Goal: Information Seeking & Learning: Learn about a topic

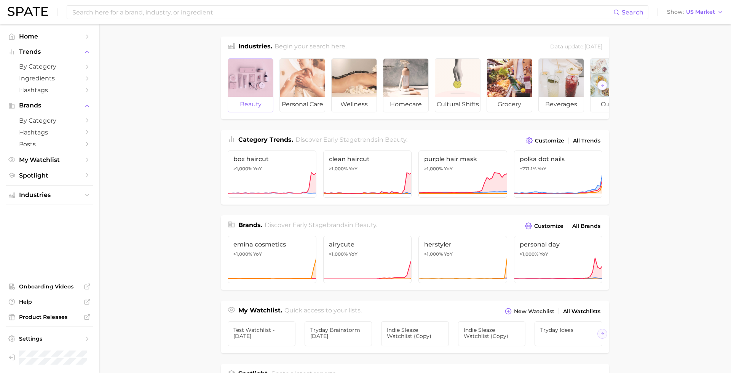
click at [246, 74] on div at bounding box center [250, 78] width 45 height 38
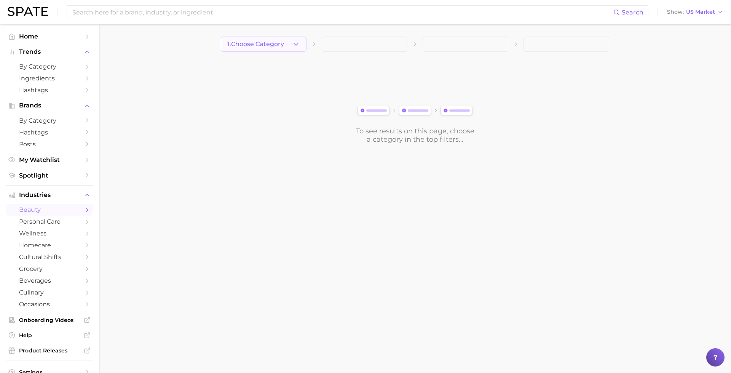
click at [281, 48] on button "1. Choose Category" at bounding box center [264, 44] width 86 height 15
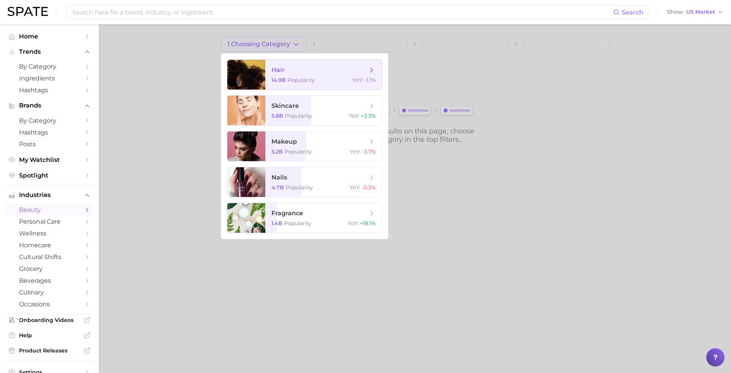
click at [283, 82] on span "14.9b" at bounding box center [278, 79] width 14 height 7
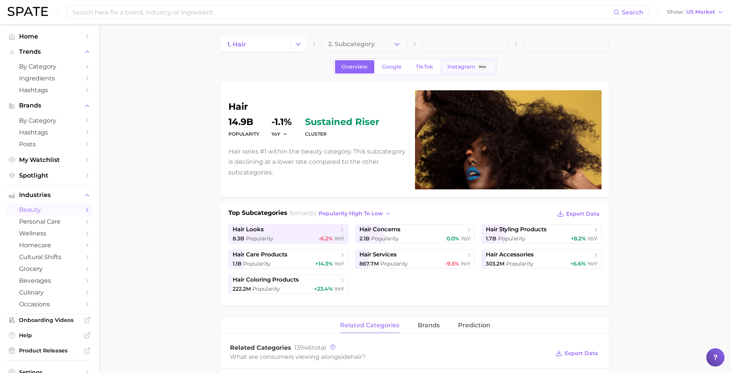
click at [472, 70] on link "Instagram Beta" at bounding box center [468, 66] width 54 height 13
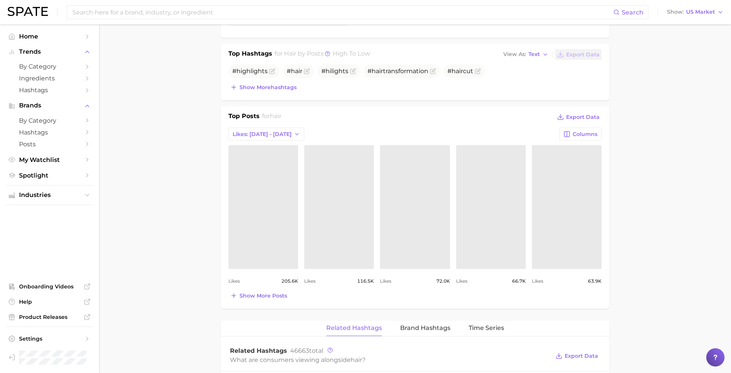
scroll to position [270, 0]
click at [659, 232] on main "1. hair 2. Subcategory Overview Google TikTok Instagram Beta hair Posts 3.4m Yo…" at bounding box center [415, 295] width 632 height 1081
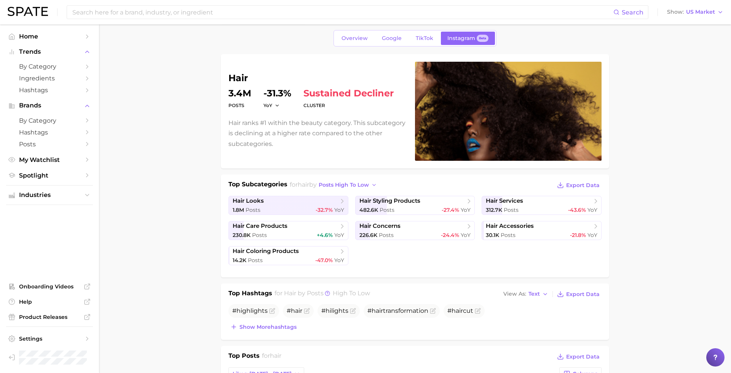
scroll to position [0, 0]
